Goal: Check status: Check status

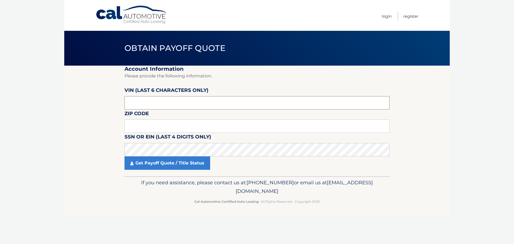
click at [148, 102] on input "text" at bounding box center [257, 102] width 265 height 13
type input "000133"
type input "8"
type input "08854"
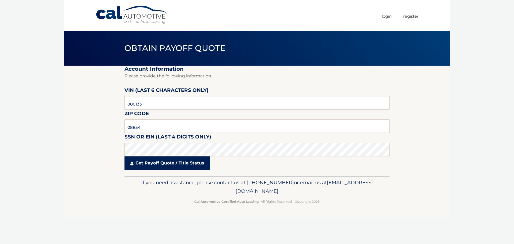
click at [160, 164] on link "Get Payoff Quote / Title Status" at bounding box center [168, 162] width 86 height 13
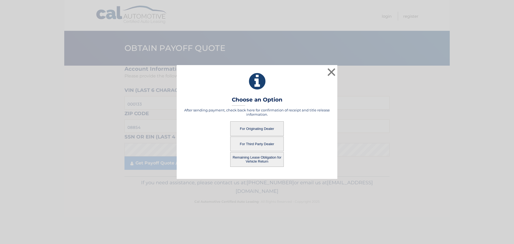
click at [258, 128] on button "For Originating Dealer" at bounding box center [257, 128] width 54 height 15
click at [253, 130] on button "For Originating Dealer" at bounding box center [257, 128] width 54 height 15
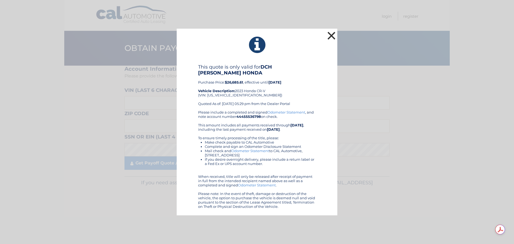
click at [332, 37] on button "×" at bounding box center [331, 35] width 11 height 11
